Goal: Information Seeking & Learning: Learn about a topic

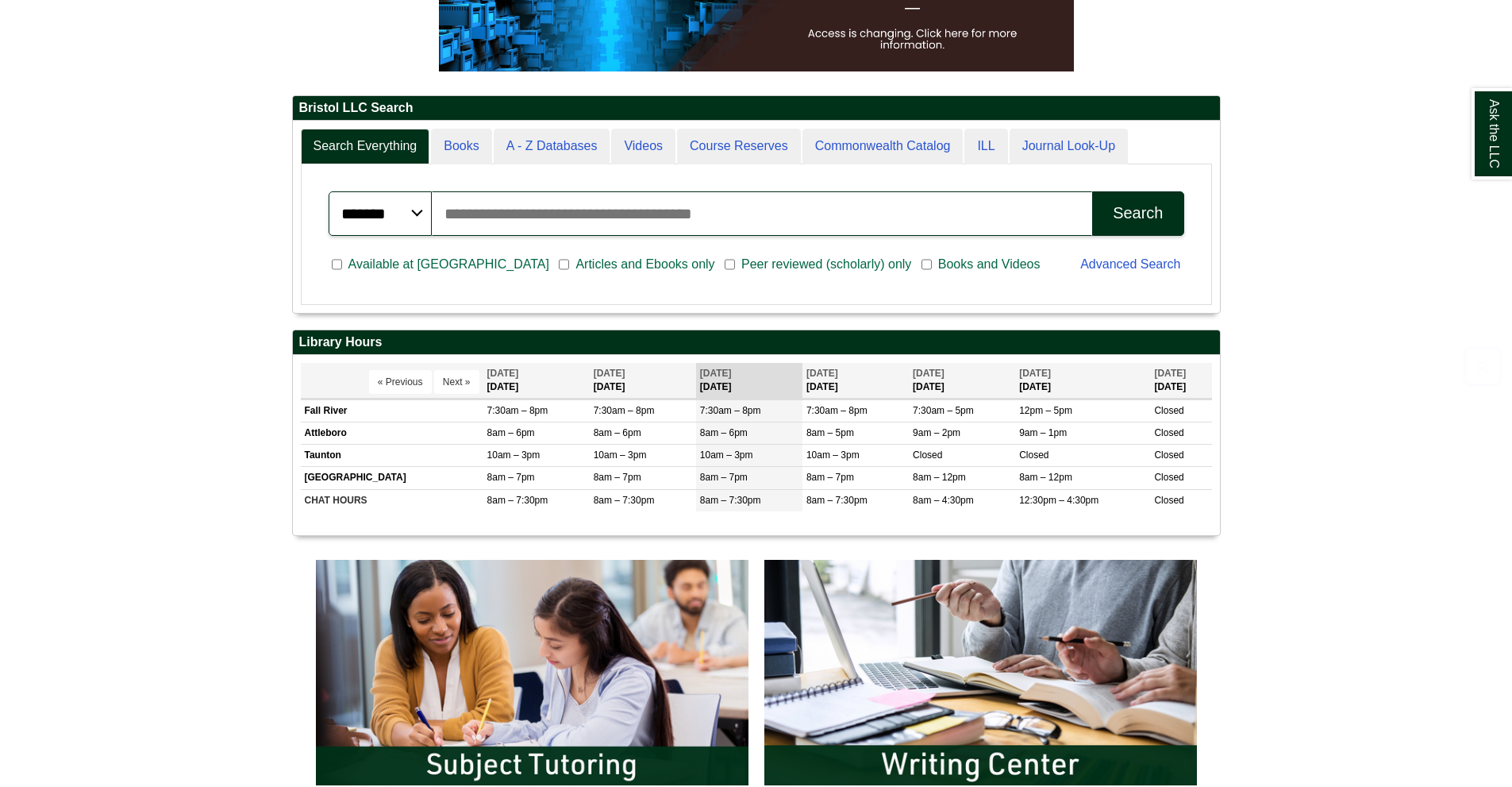
scroll to position [476, 0]
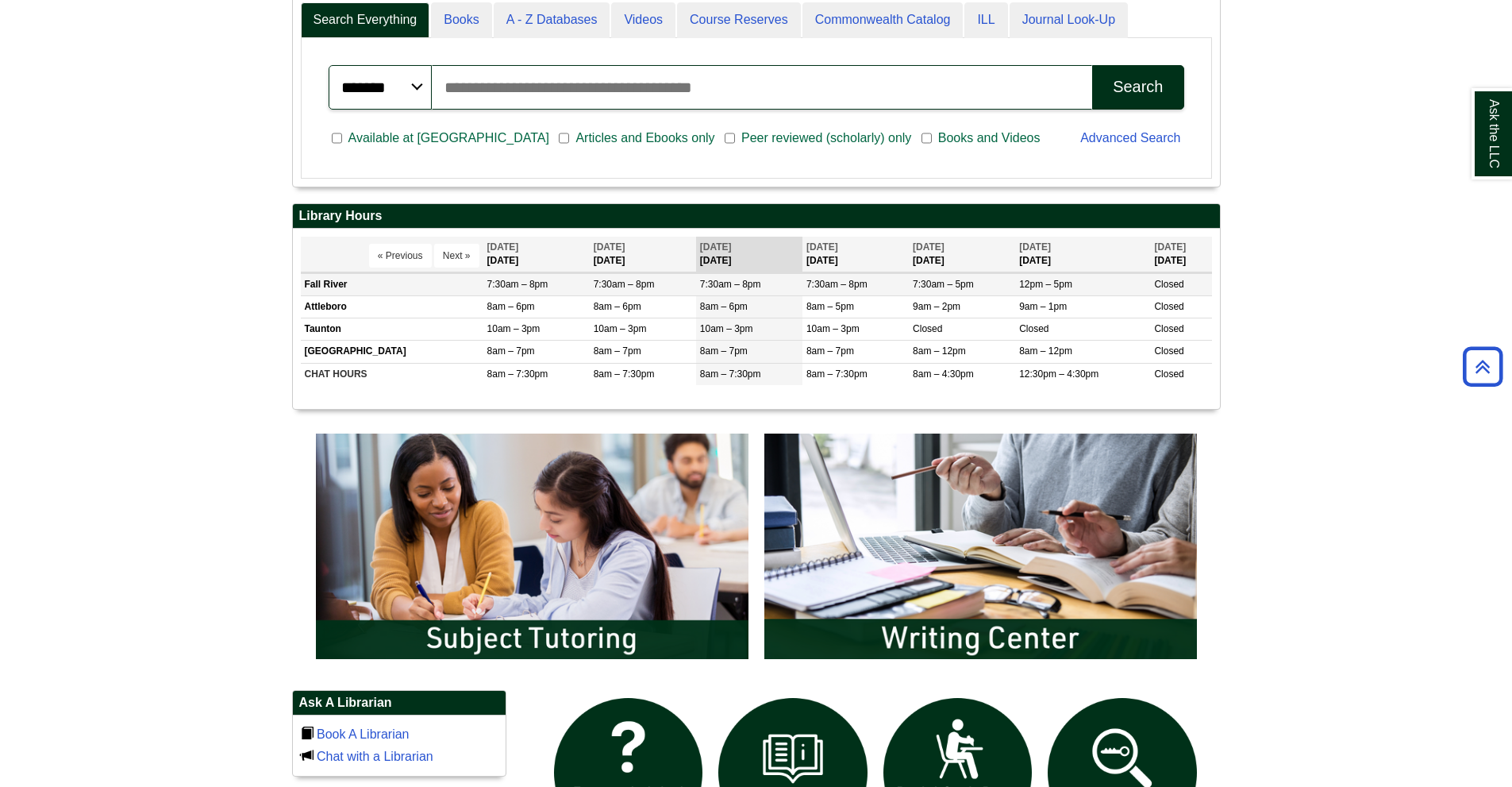
click at [341, 287] on body "Skip to Main Content Toggle navigation Home Access Services Access Services Pol…" at bounding box center [756, 538] width 1512 height 2030
click at [727, 285] on div "Ask the LLC" at bounding box center [756, 394] width 1512 height 787
click at [725, 285] on span "7:30am – 8pm" at bounding box center [730, 285] width 61 height 11
click at [726, 255] on th "Sep 10 Wednesday" at bounding box center [749, 254] width 106 height 36
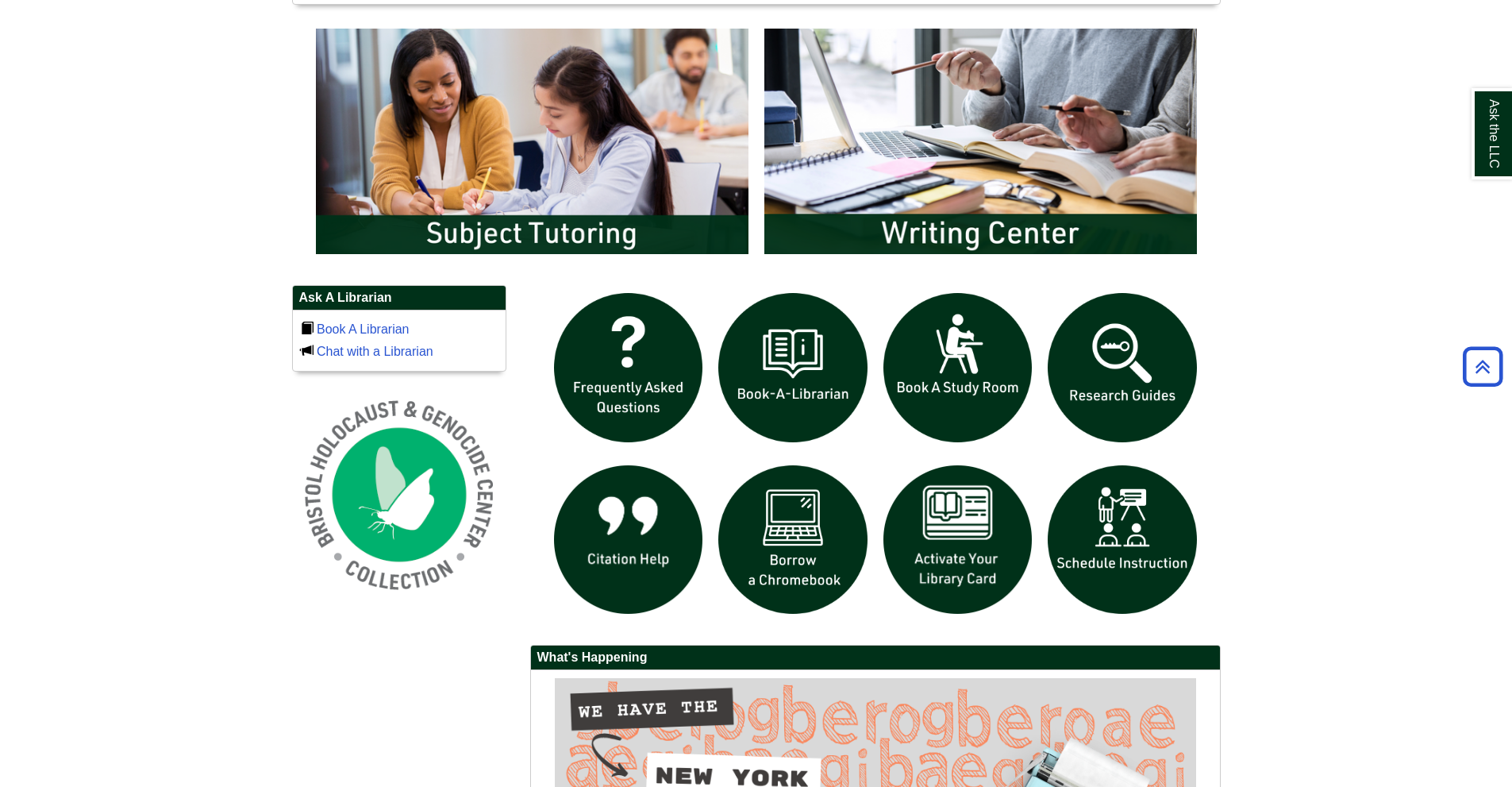
scroll to position [953, 0]
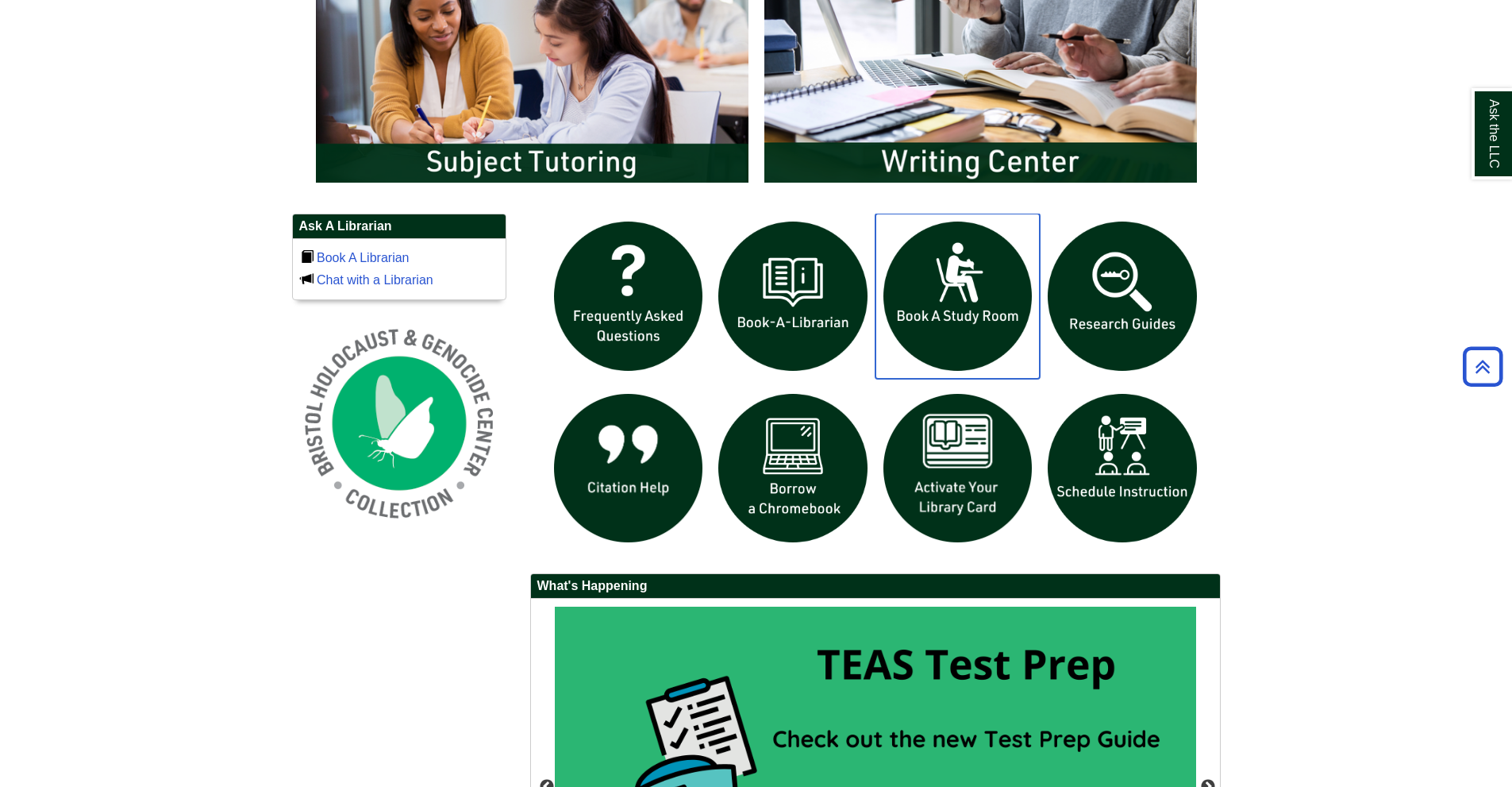
click at [965, 291] on img "slideshow" at bounding box center [958, 297] width 165 height 165
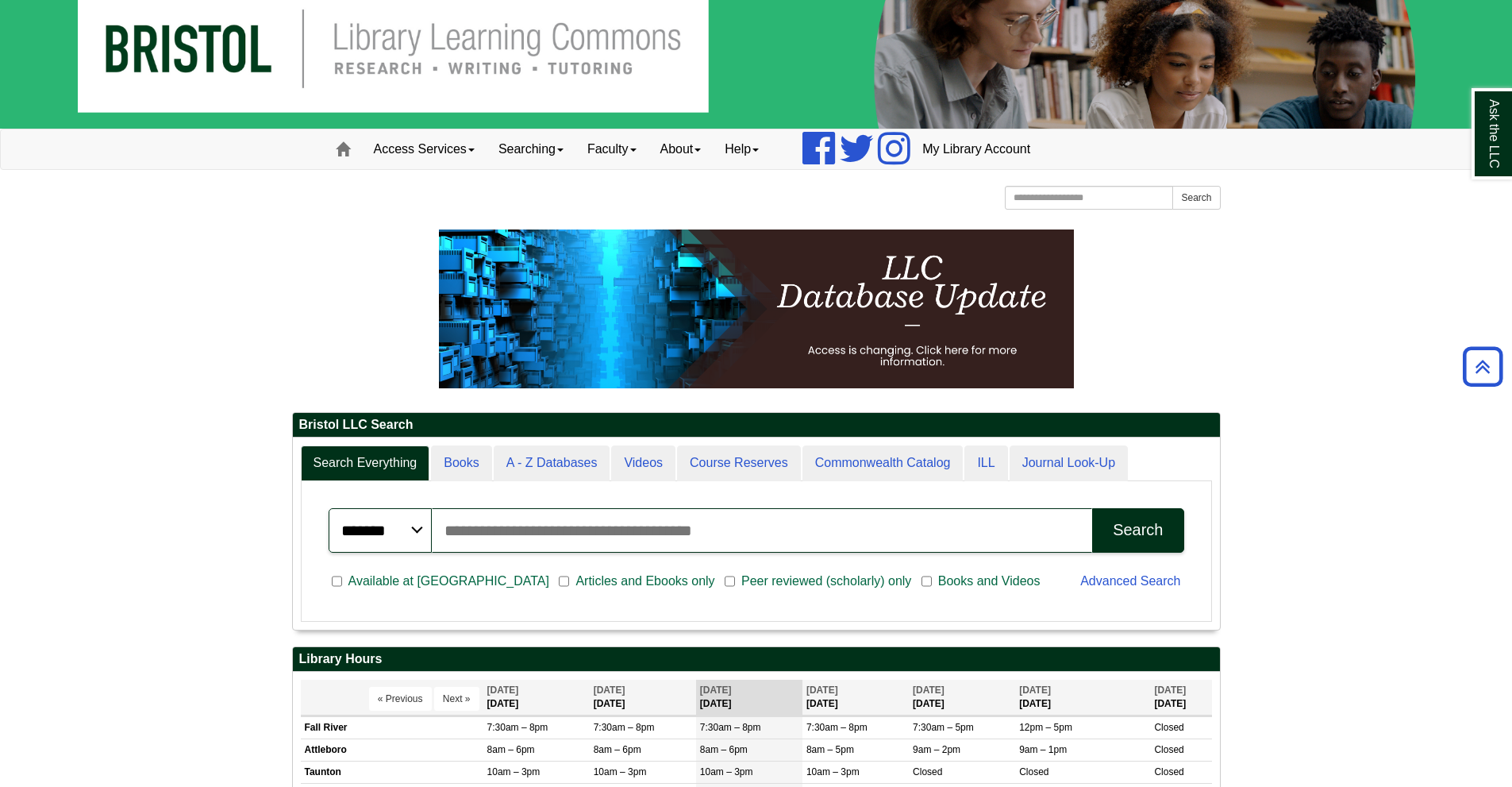
scroll to position [0, 0]
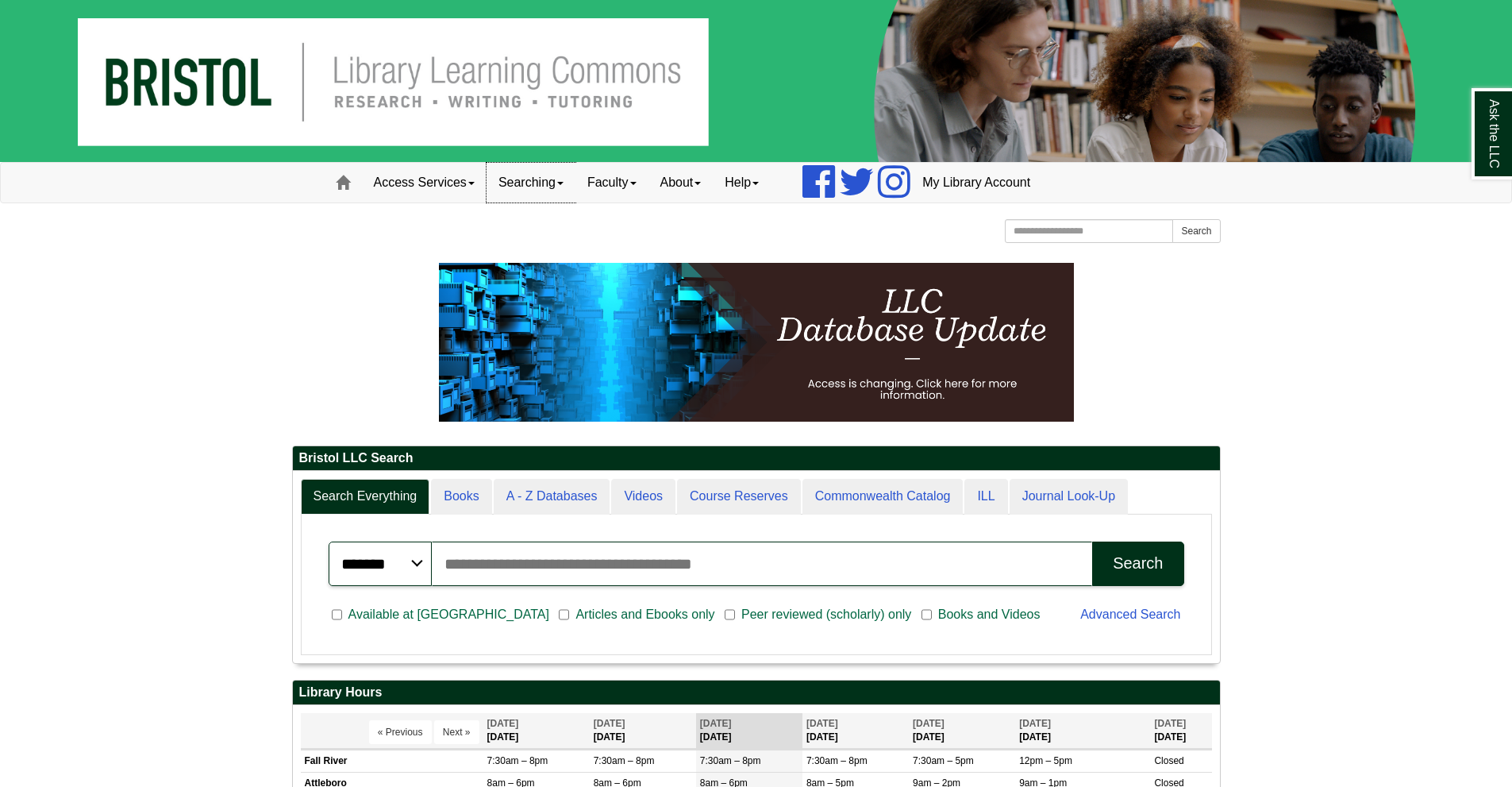
click at [542, 180] on link "Searching" at bounding box center [531, 183] width 89 height 40
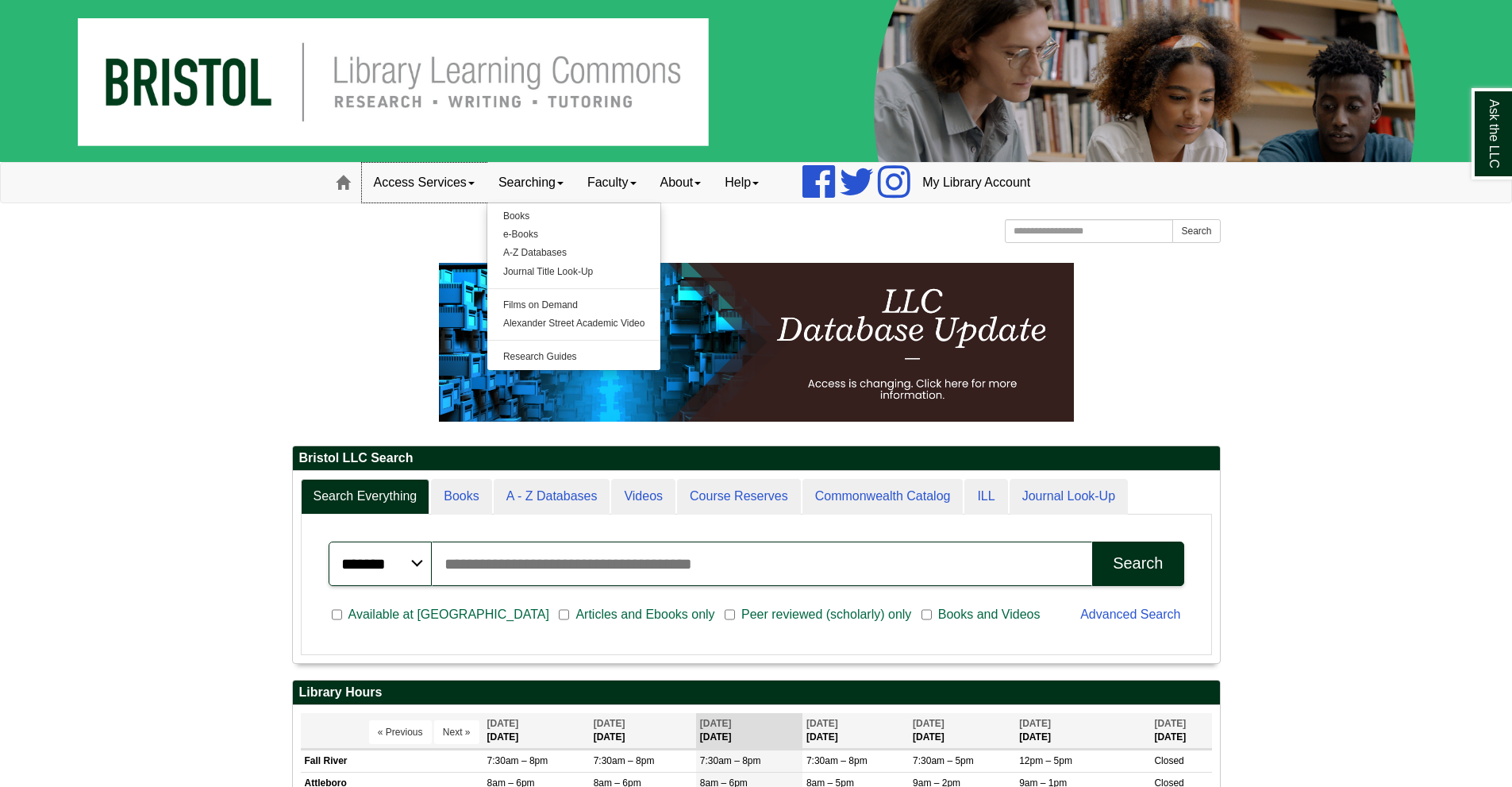
click at [447, 182] on link "Access Services" at bounding box center [424, 183] width 125 height 40
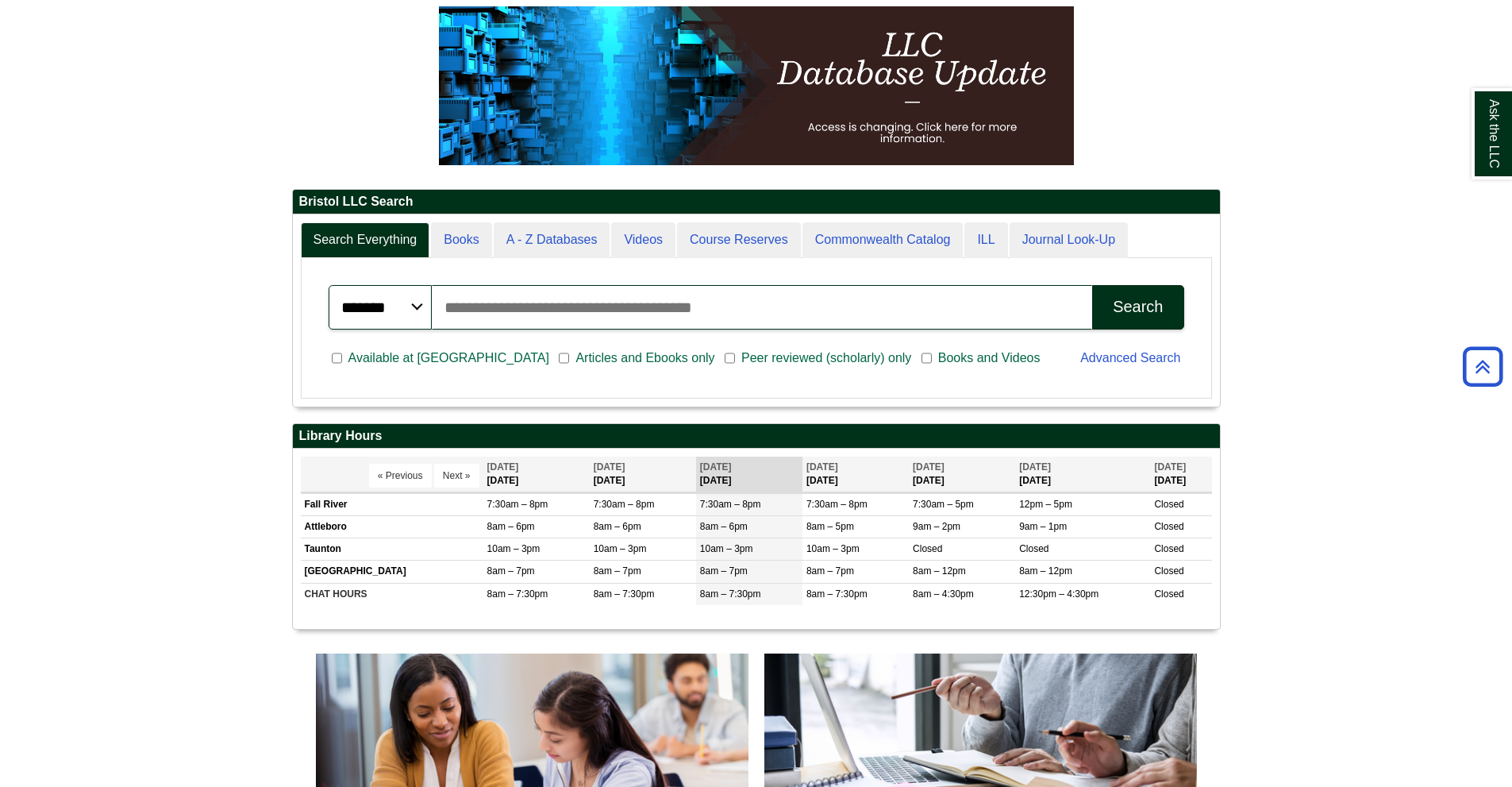
scroll to position [238, 0]
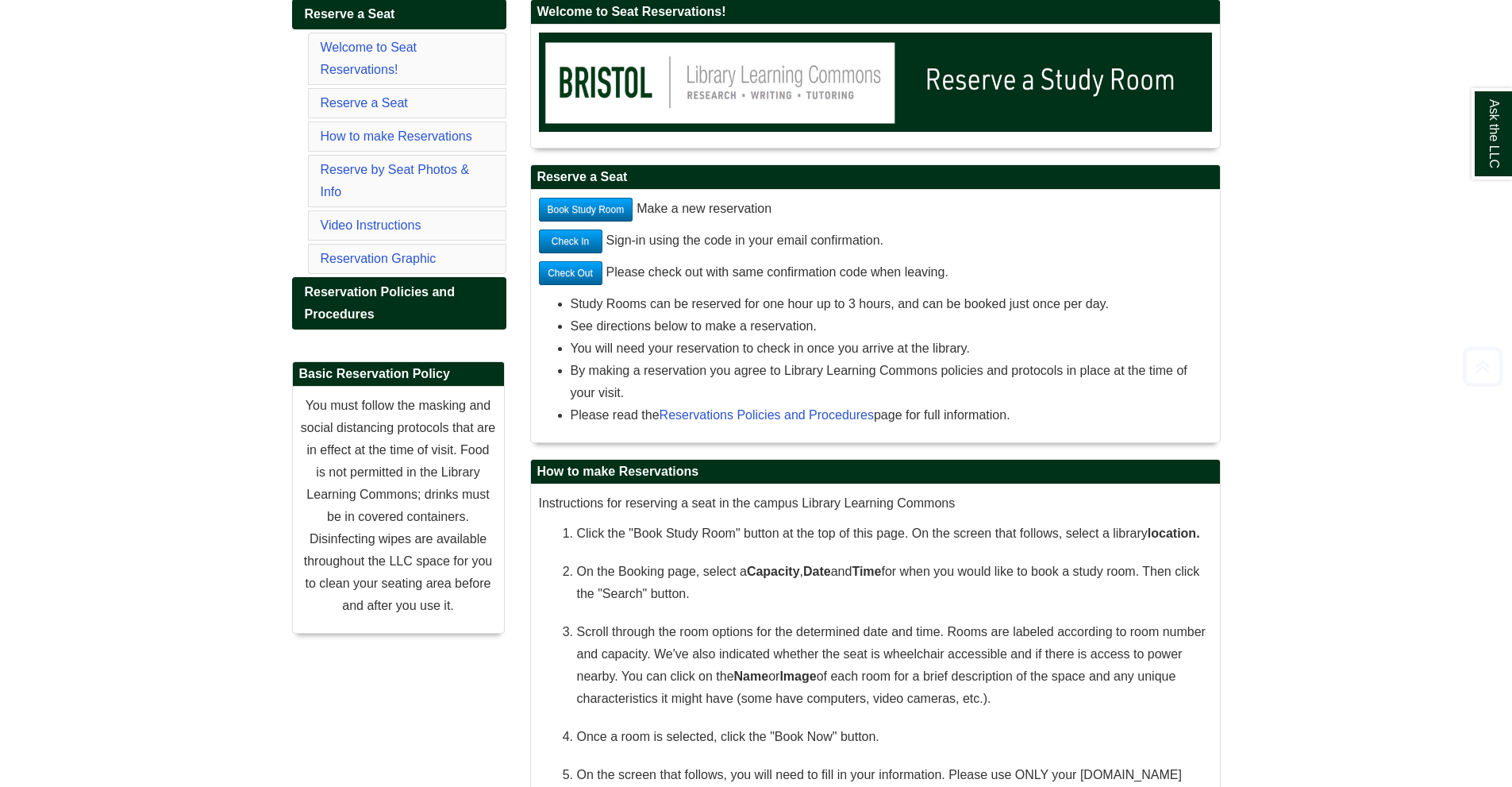
scroll to position [318, 0]
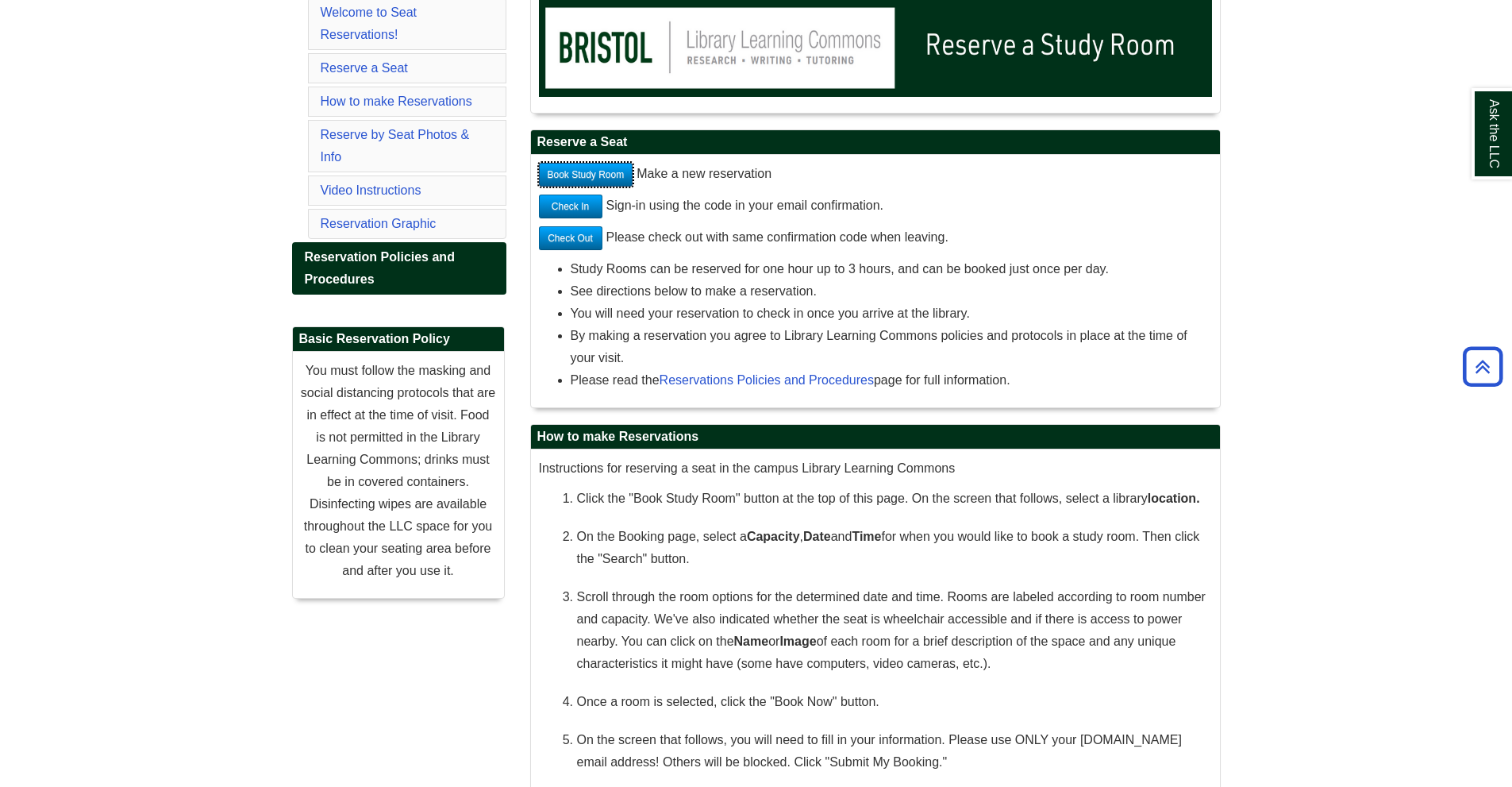
click at [602, 176] on link "Book Study Room" at bounding box center [586, 175] width 95 height 24
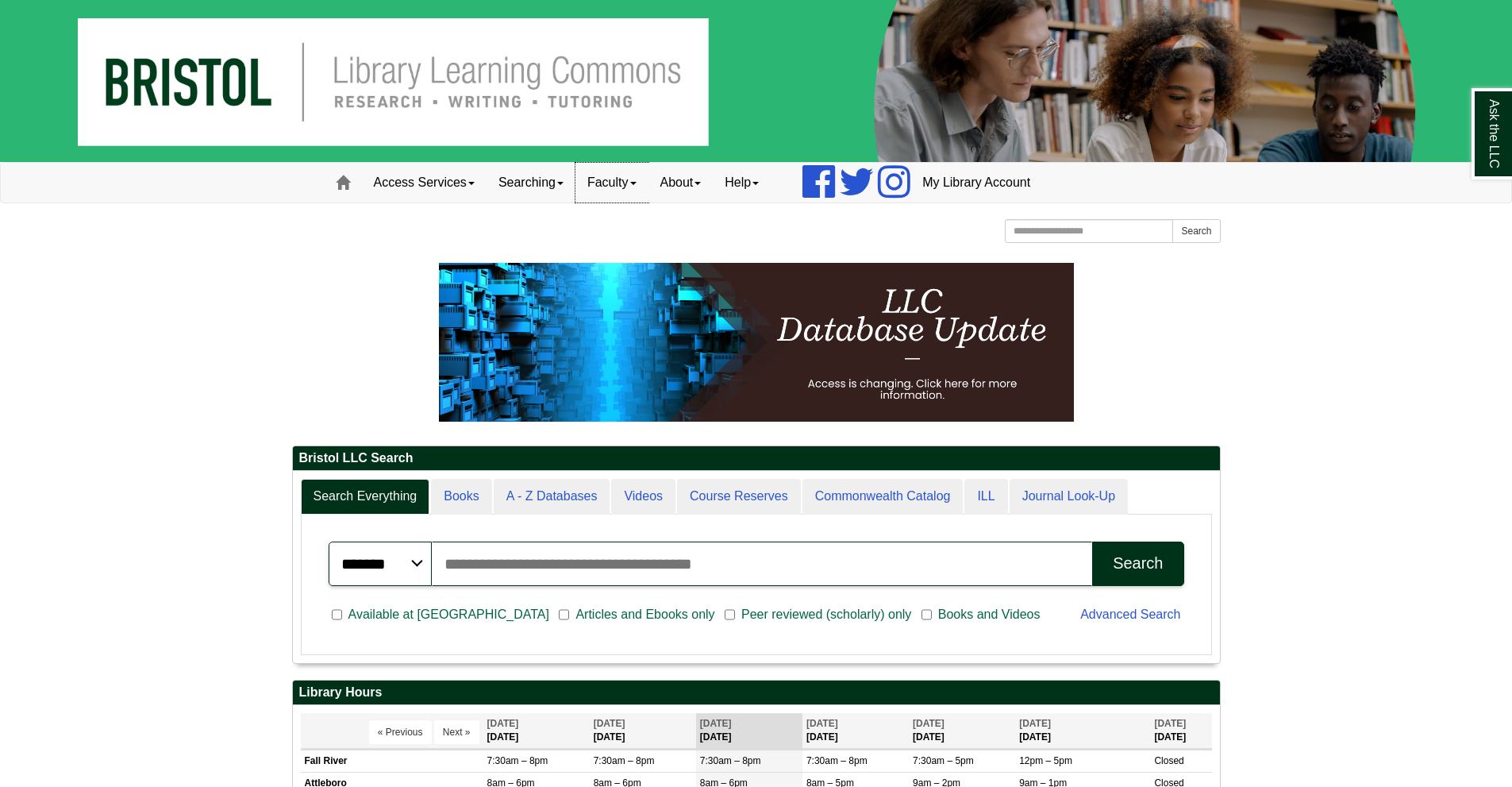
click at [635, 184] on link "Faculty" at bounding box center [612, 183] width 73 height 40
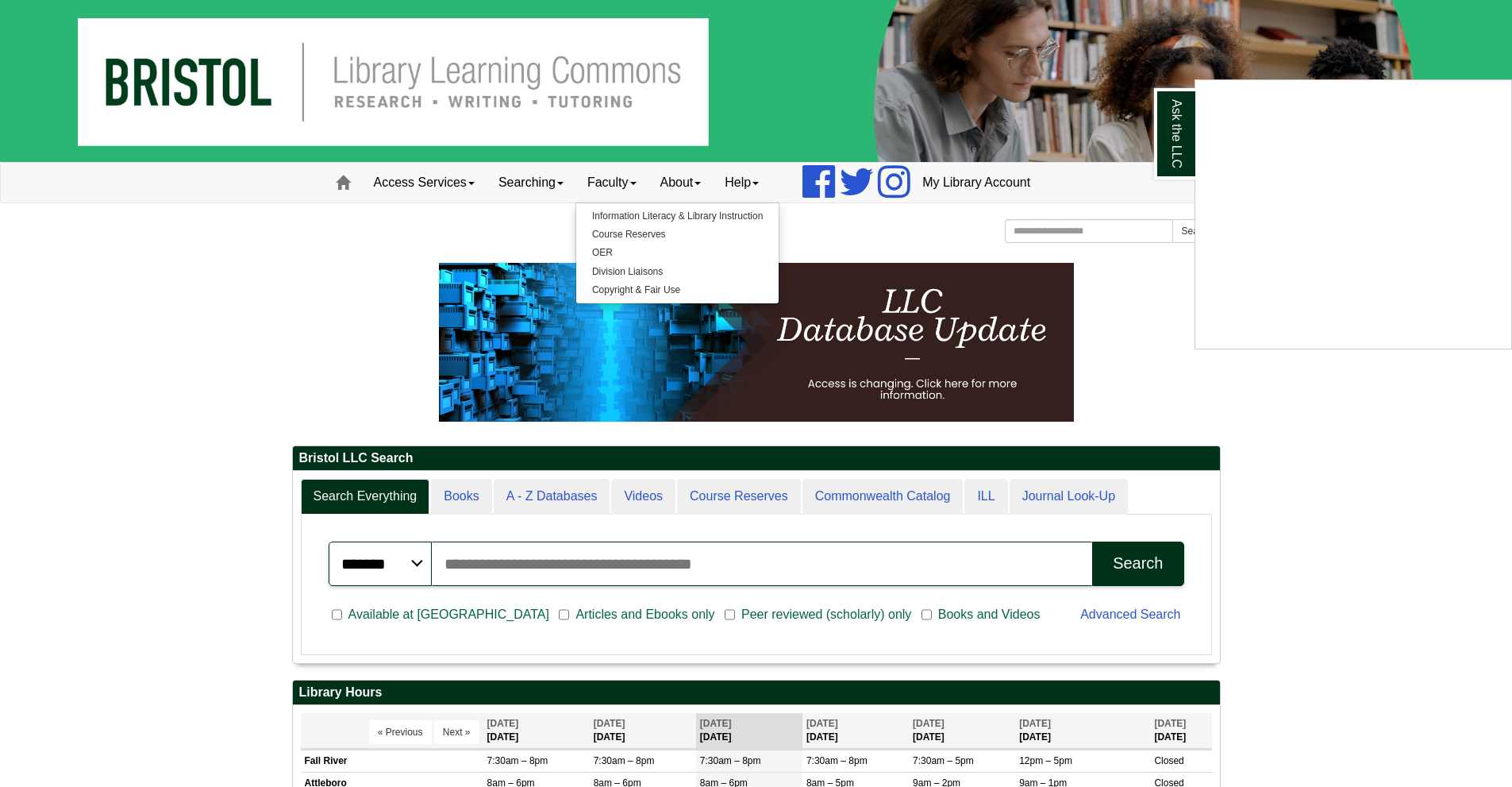
click at [391, 250] on div "Ask the LLC" at bounding box center [756, 394] width 1512 height 787
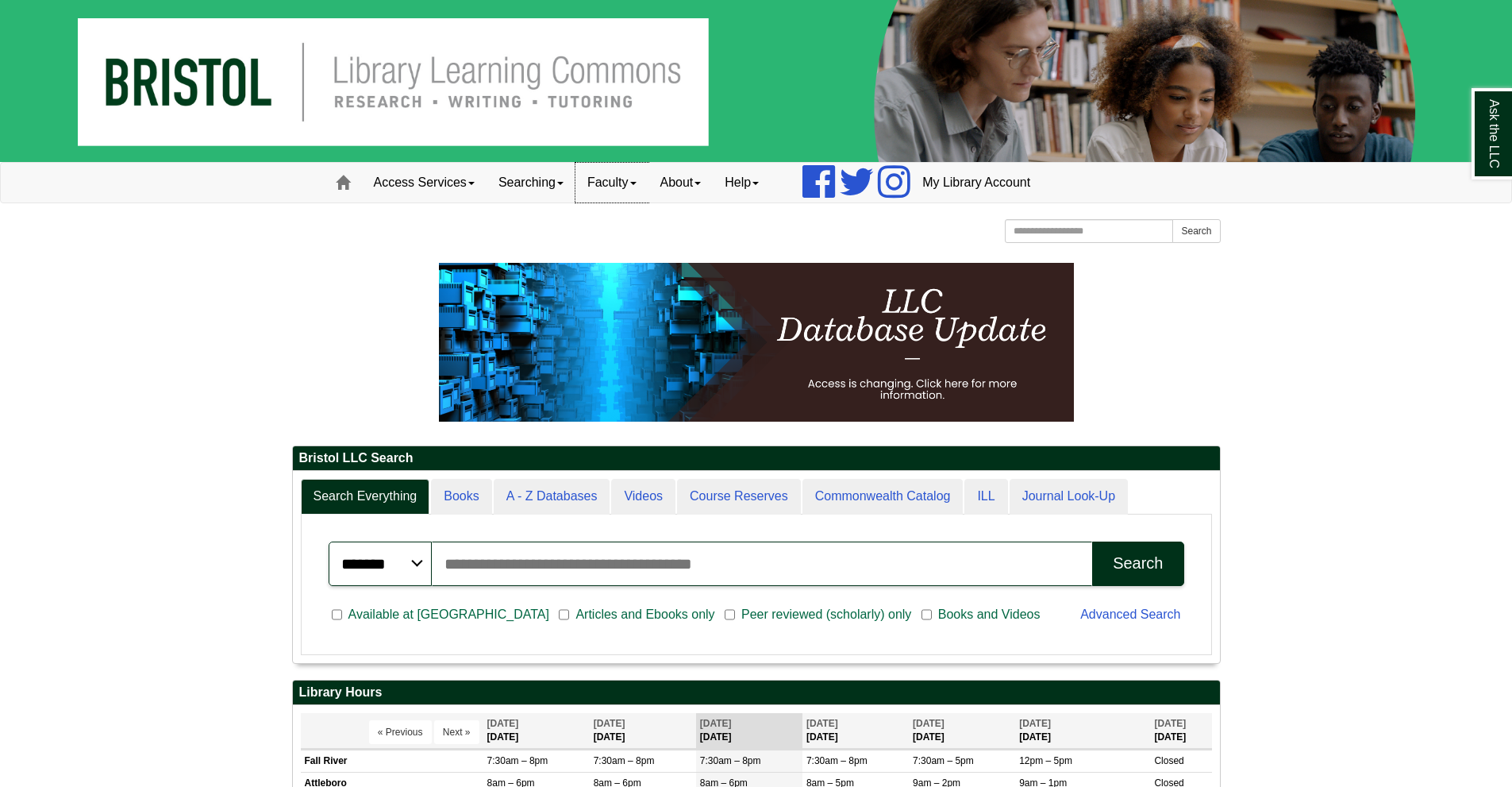
click at [625, 180] on link "Faculty" at bounding box center [612, 183] width 73 height 40
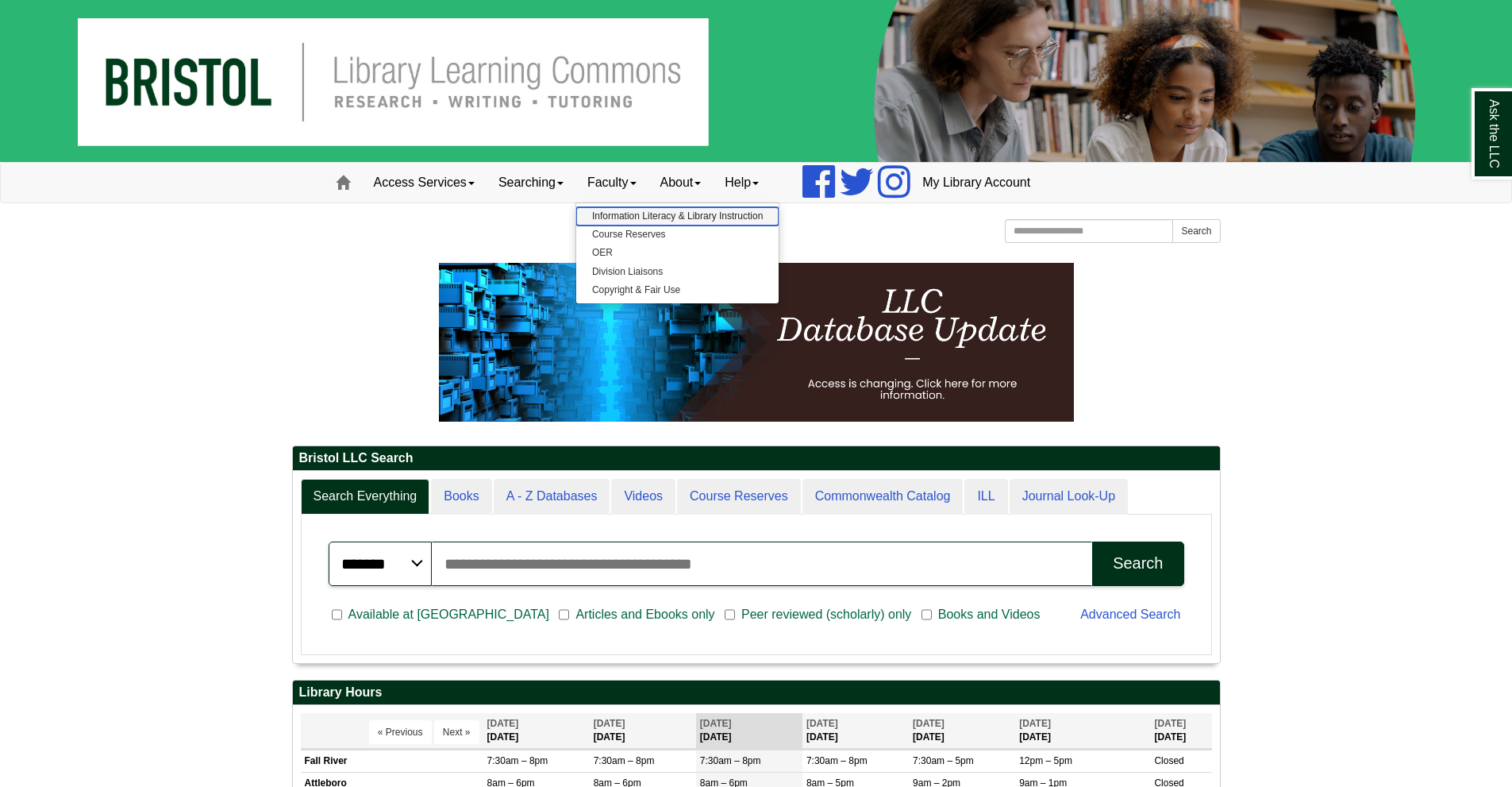
click at [698, 215] on link "Information Literacy & Library Instruction" at bounding box center [677, 216] width 203 height 18
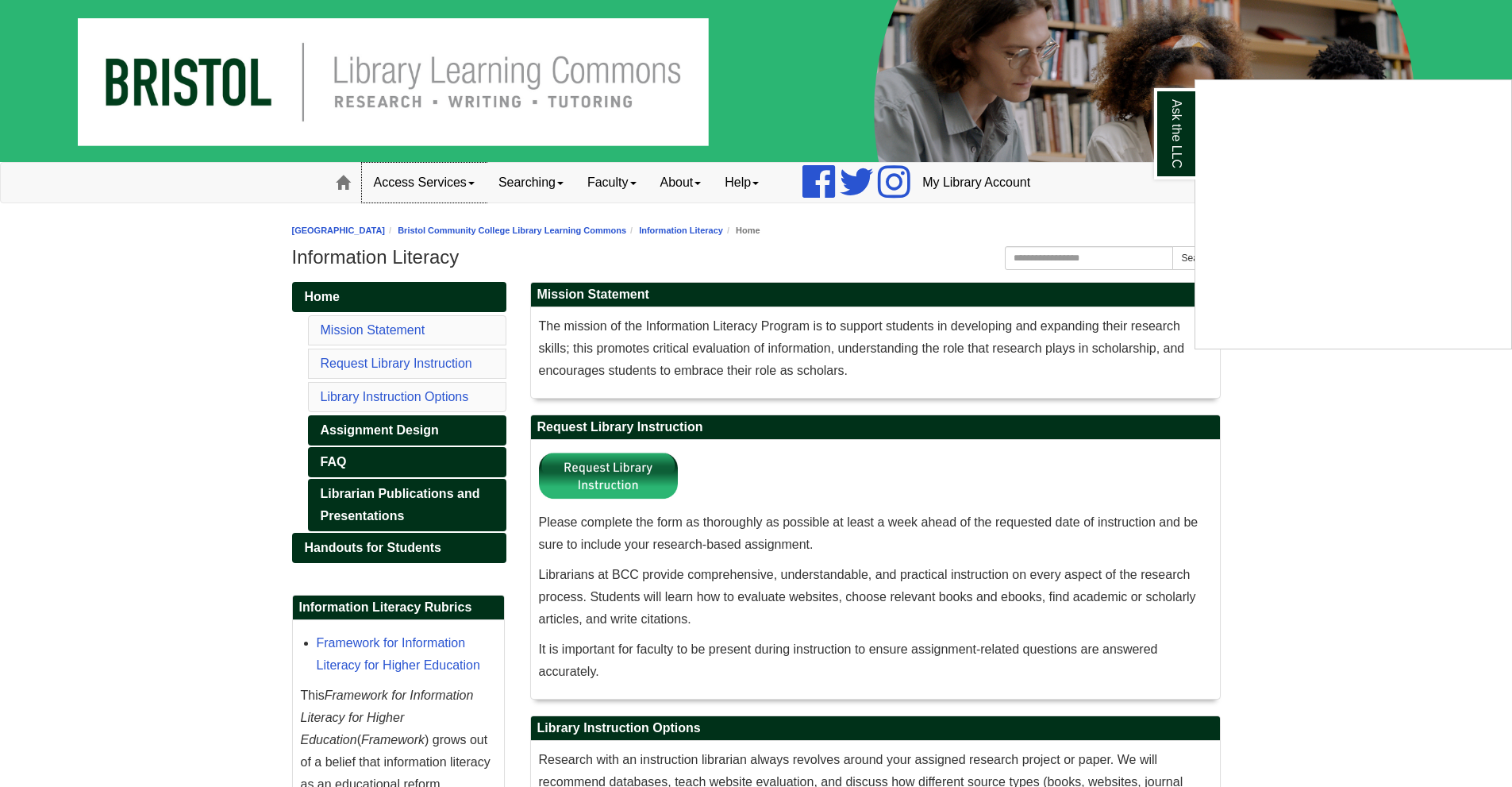
click at [447, 190] on div "Ask the LLC" at bounding box center [756, 394] width 1512 height 787
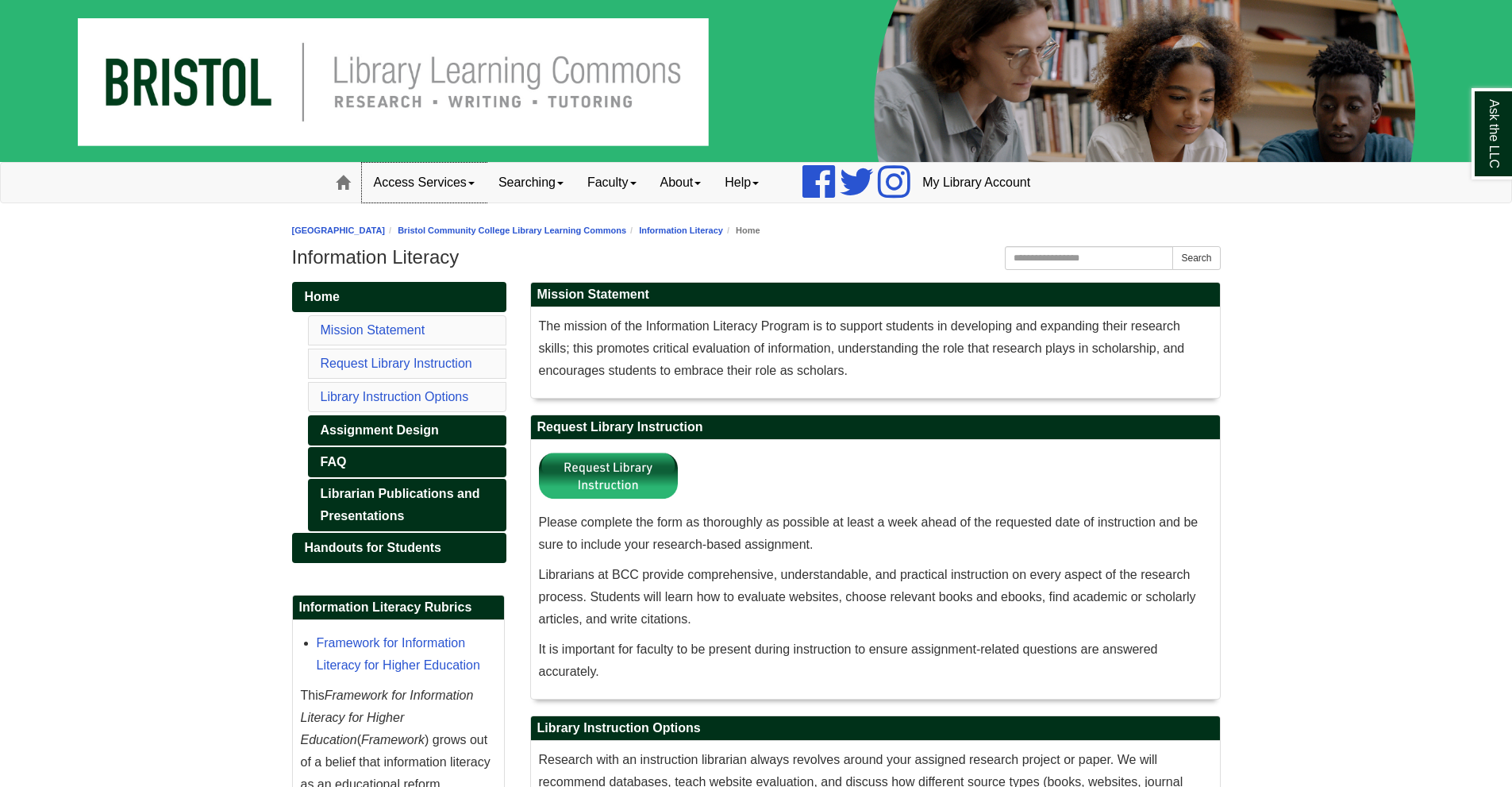
click at [447, 189] on link "Access Services" at bounding box center [424, 183] width 125 height 40
click at [347, 188] on span at bounding box center [343, 183] width 14 height 14
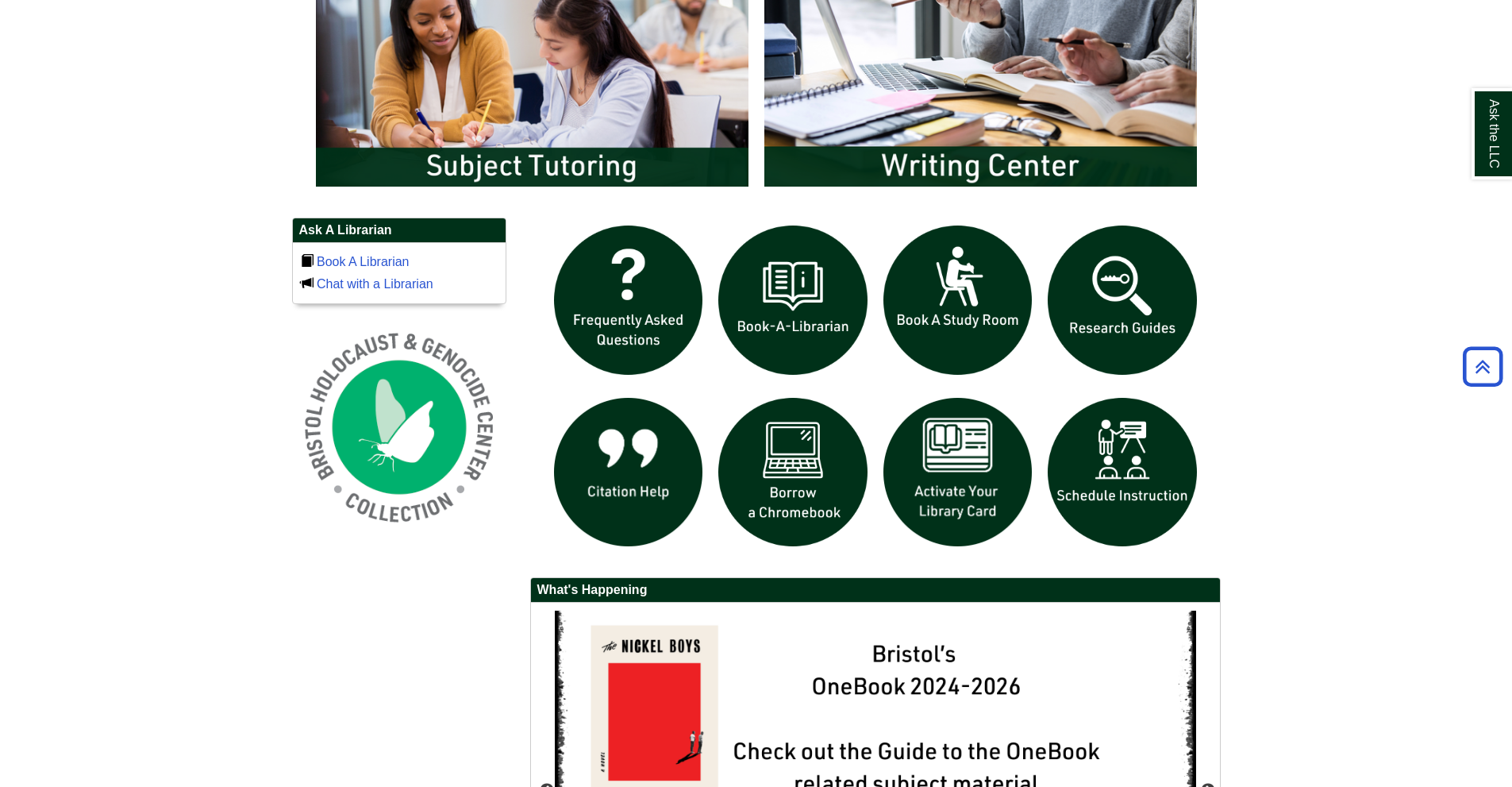
scroll to position [925, 0]
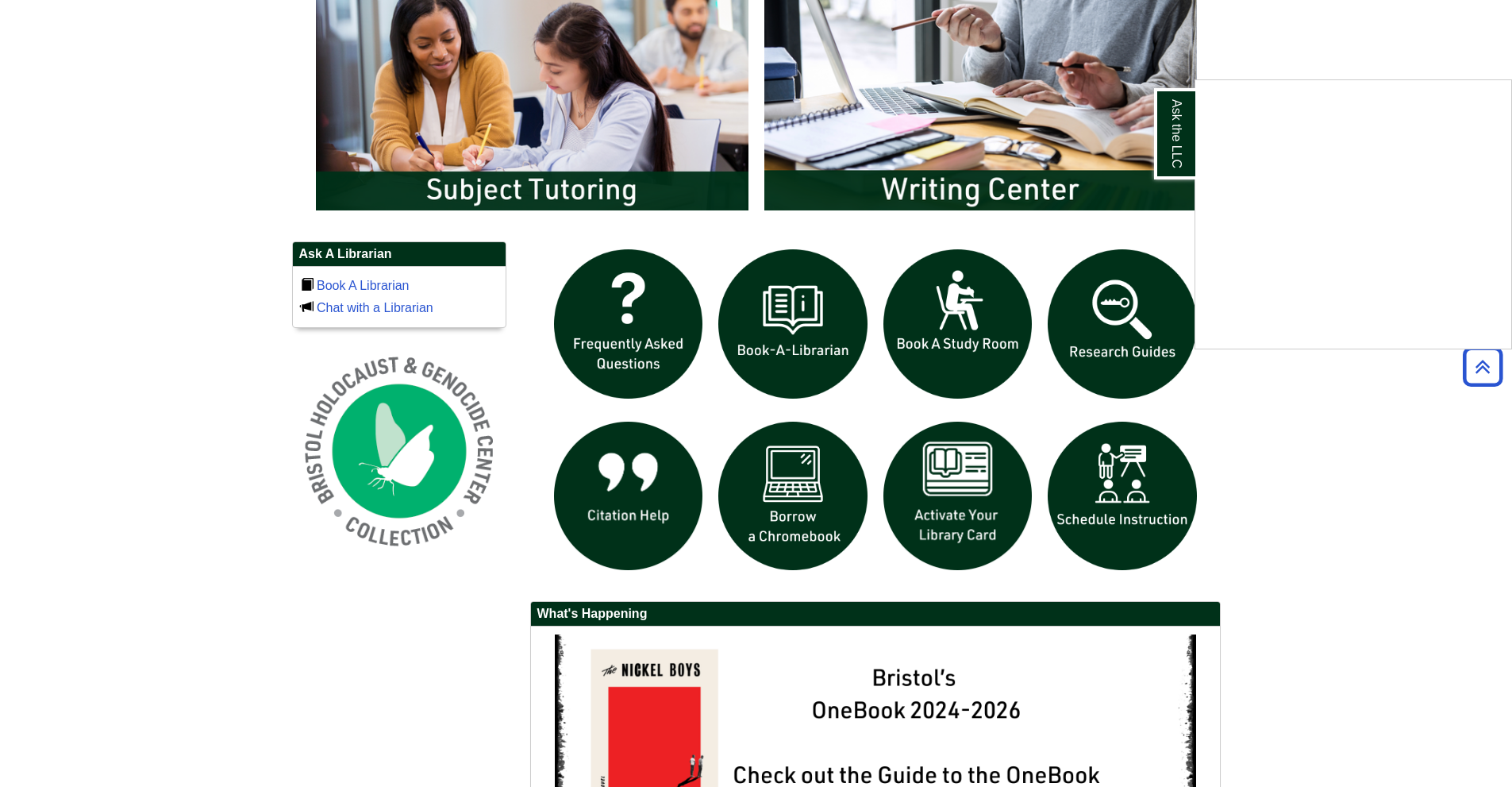
click at [647, 459] on div "Ask the LLC" at bounding box center [756, 394] width 1512 height 787
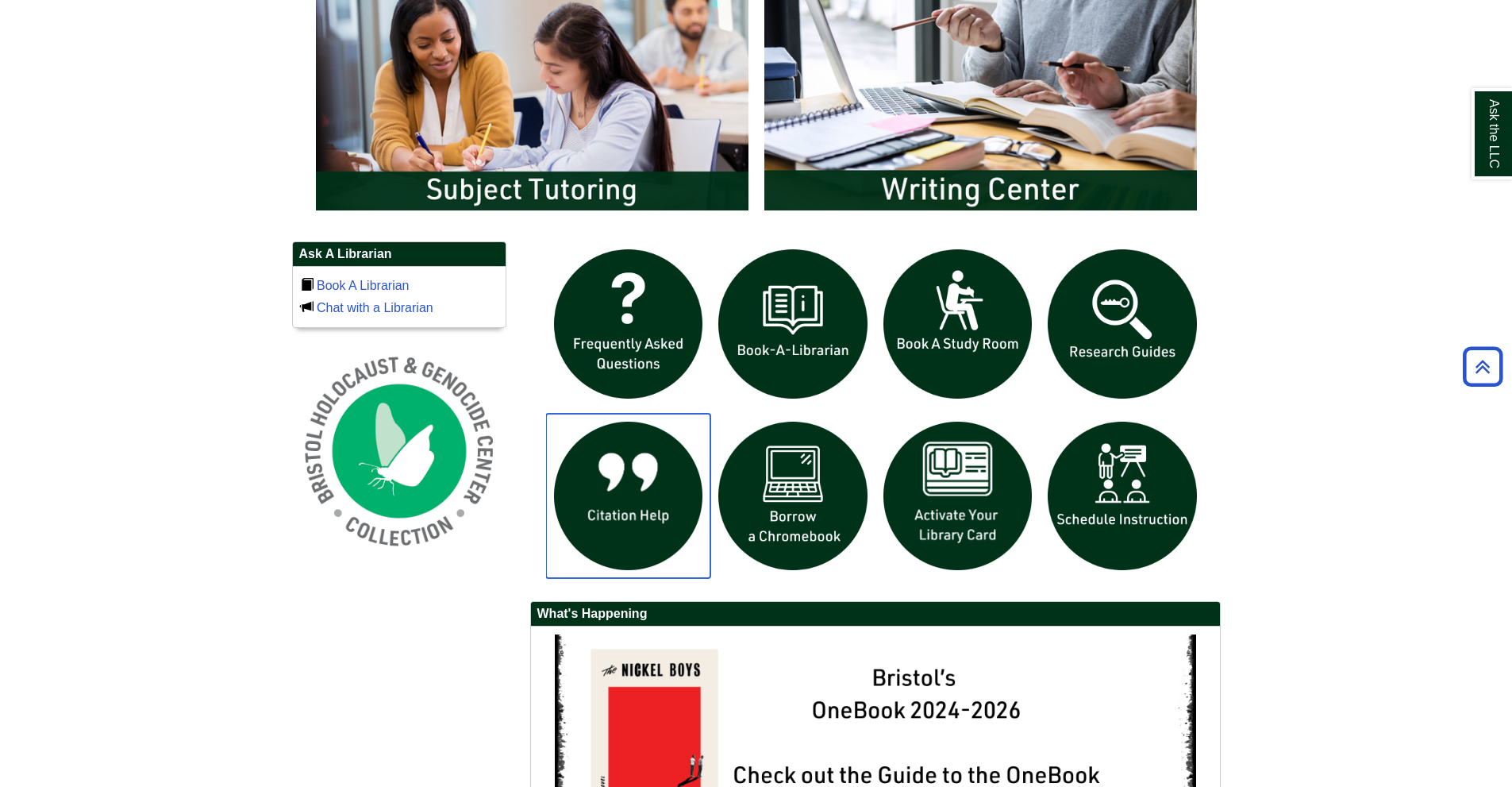
click at [648, 506] on img "slideshow" at bounding box center [628, 496] width 165 height 165
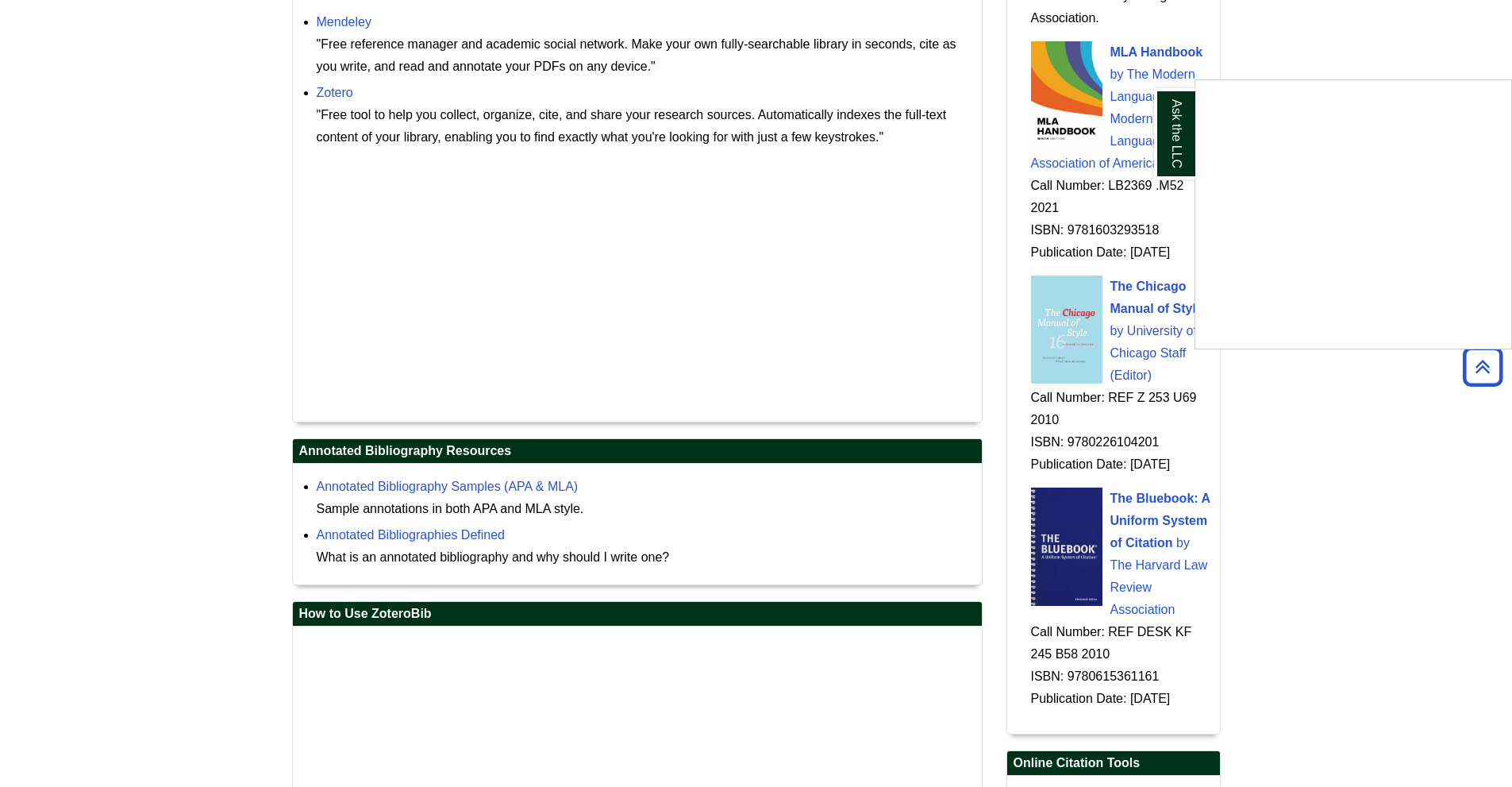
scroll to position [1827, 0]
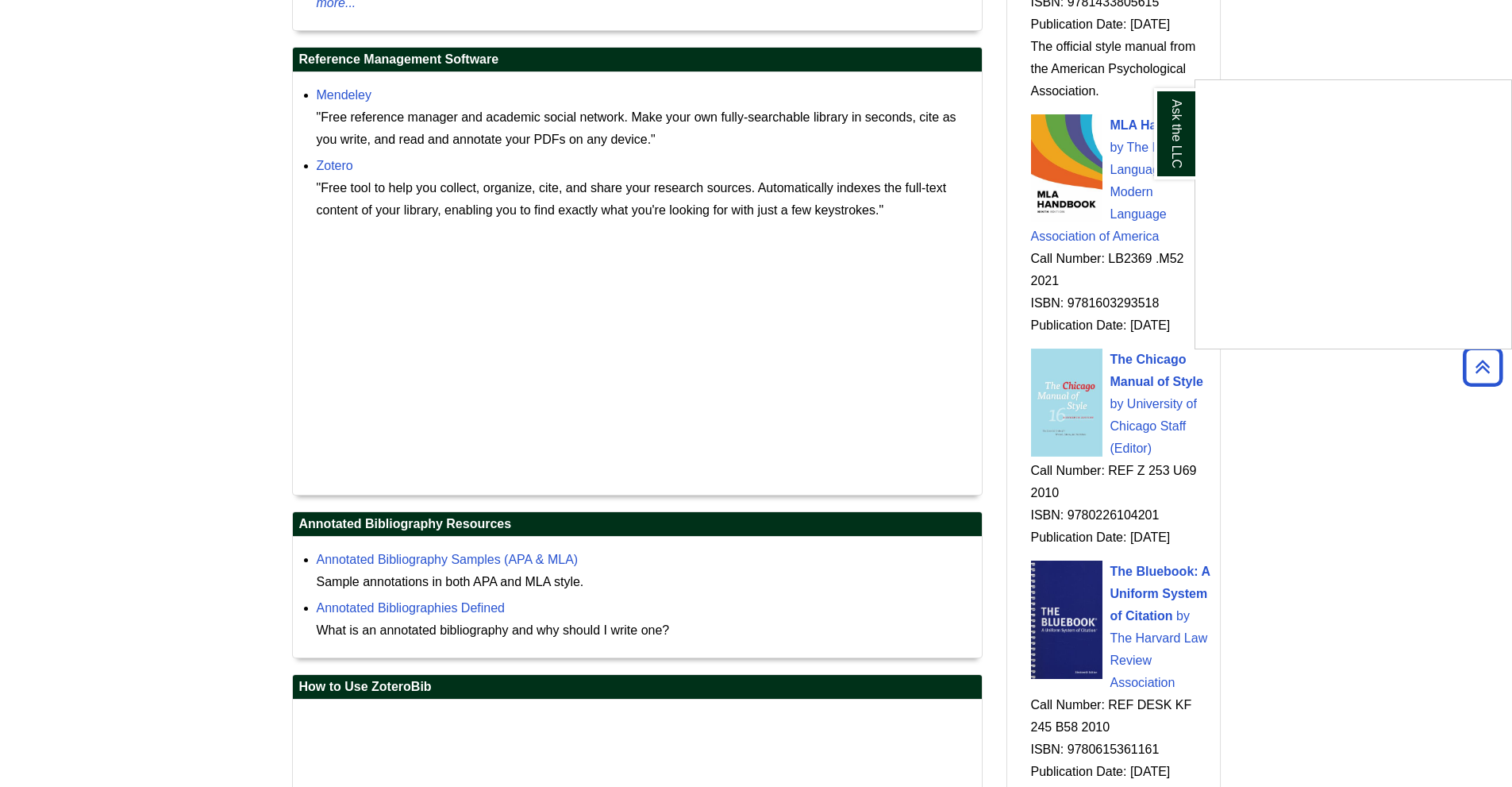
click at [1409, 41] on div "Ask the LLC" at bounding box center [756, 394] width 1512 height 787
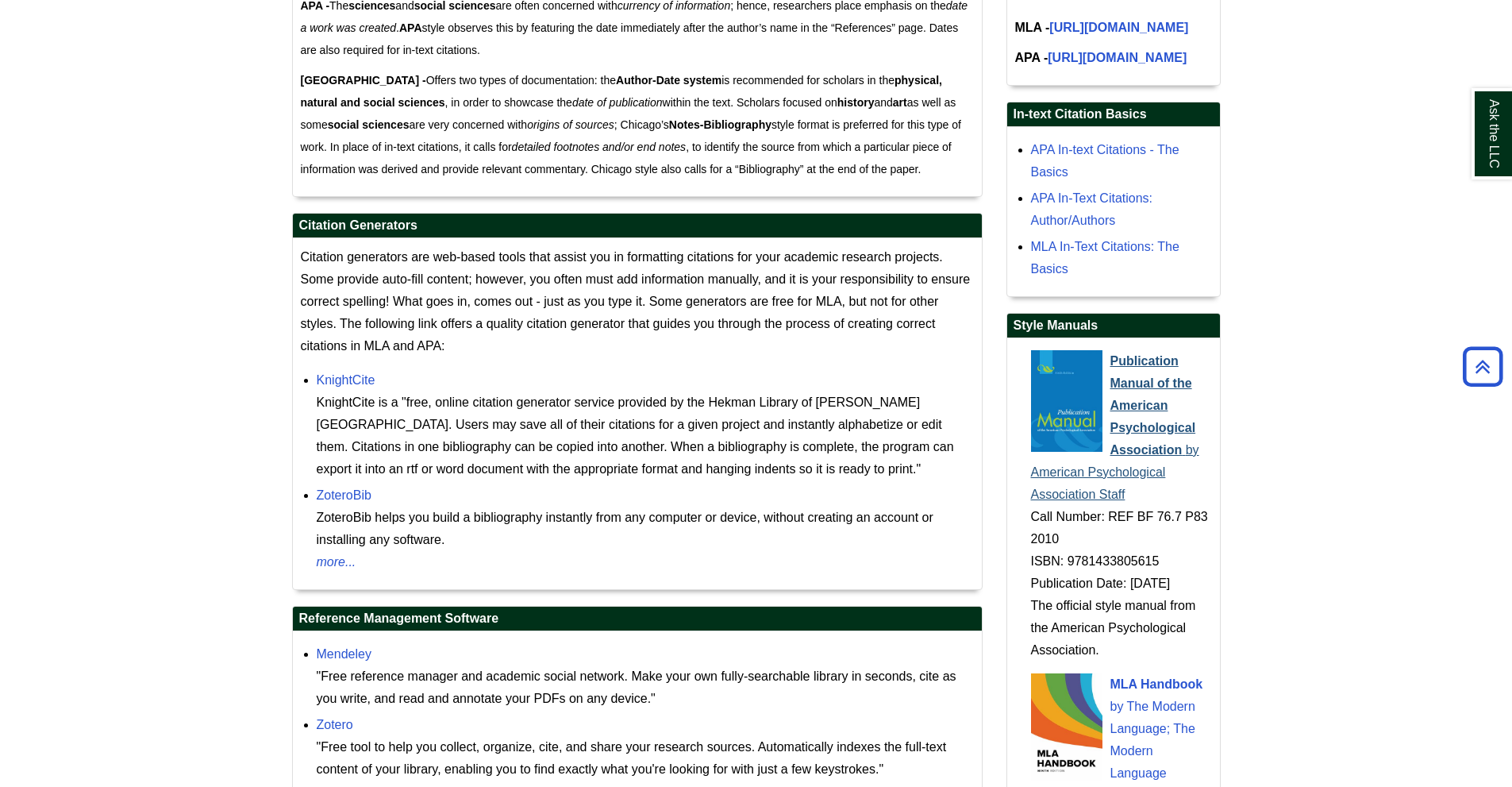
scroll to position [1270, 0]
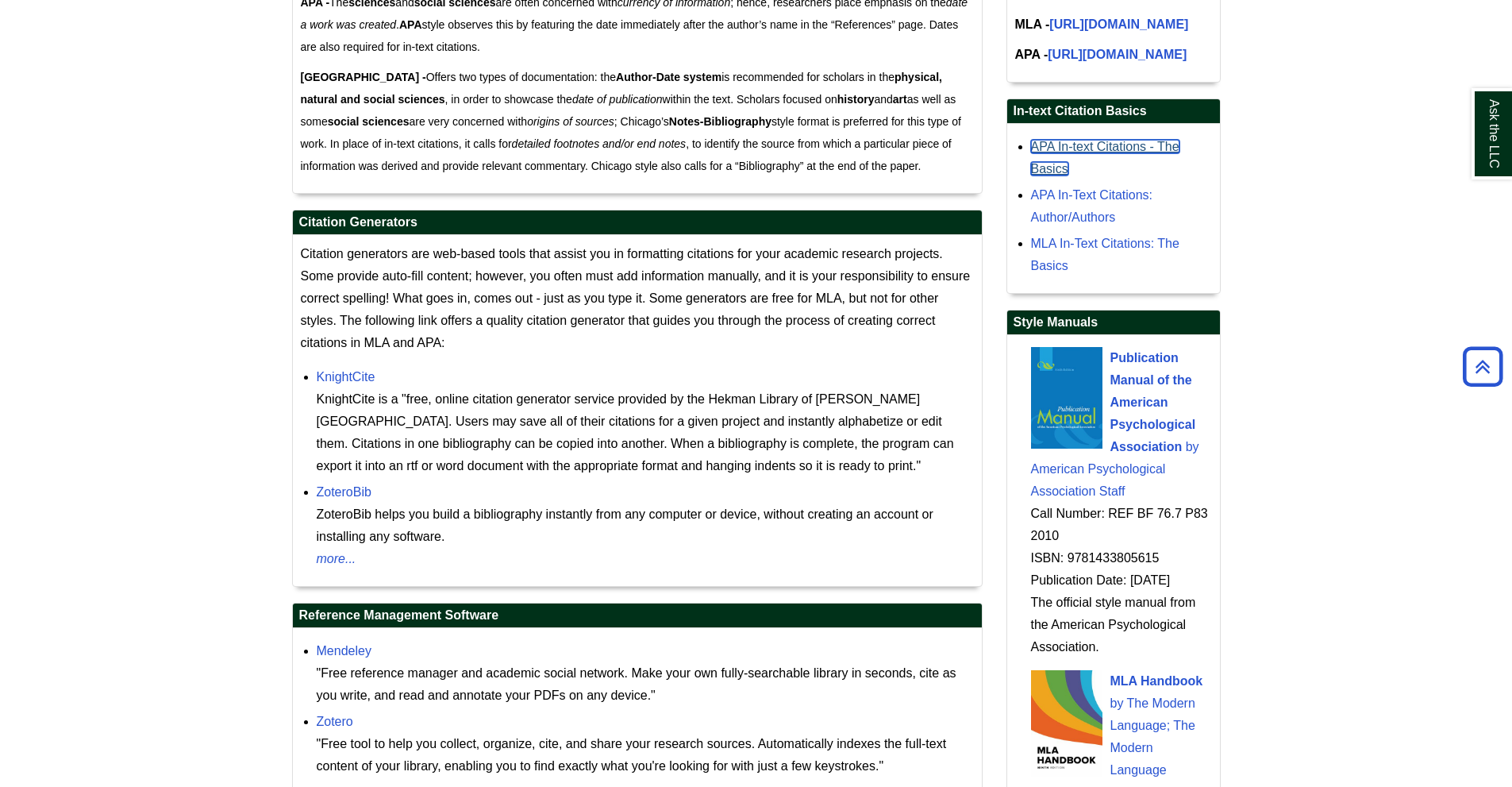
click at [1116, 176] on link "APA In-text Citations - The Basics" at bounding box center [1105, 157] width 149 height 36
